Goal: Browse casually

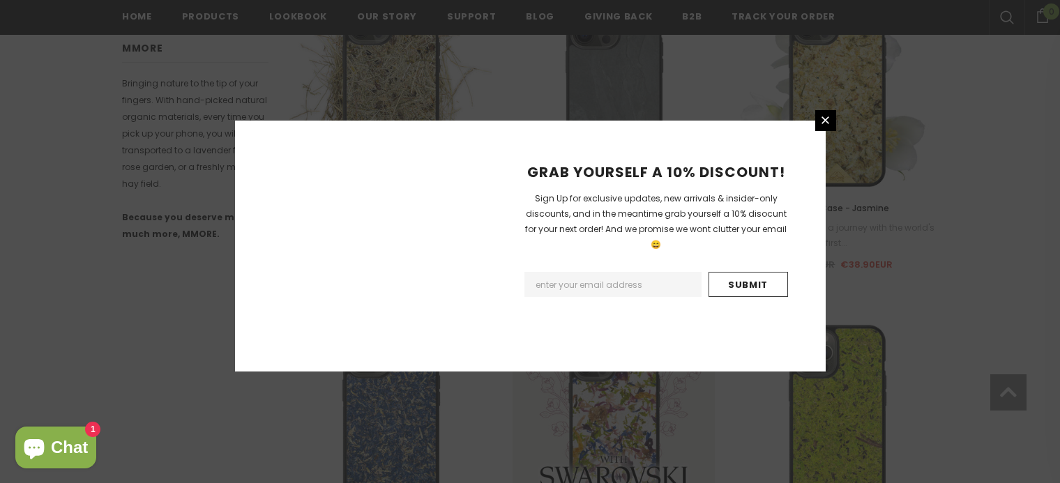
scroll to position [1723, 0]
